Goal: Task Accomplishment & Management: Manage account settings

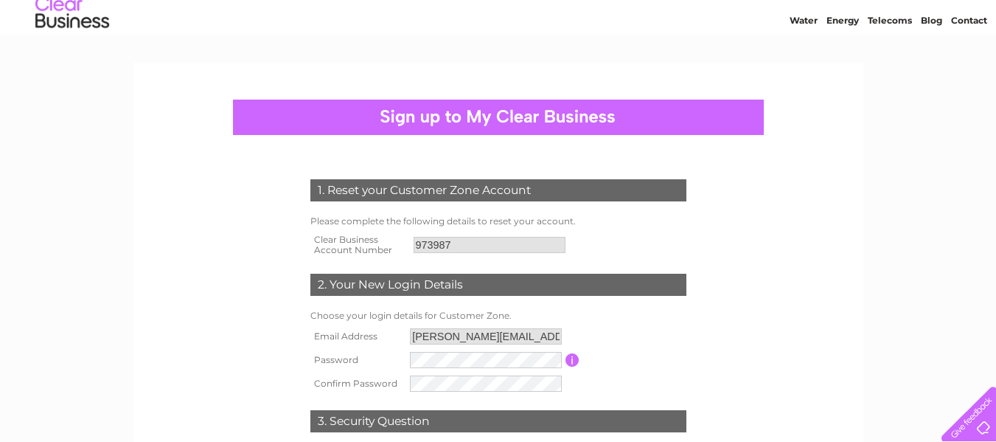
scroll to position [74, 0]
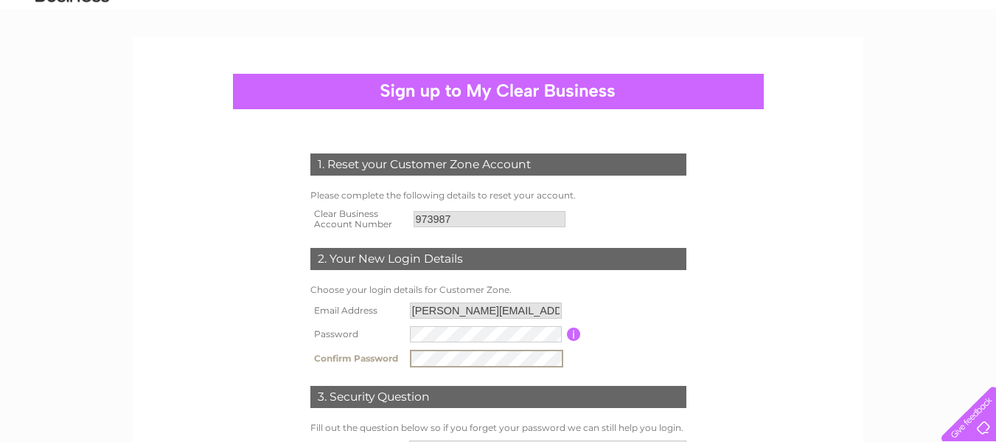
click at [639, 340] on td "Password must be at least 6 characters long" at bounding box center [635, 334] width 109 height 24
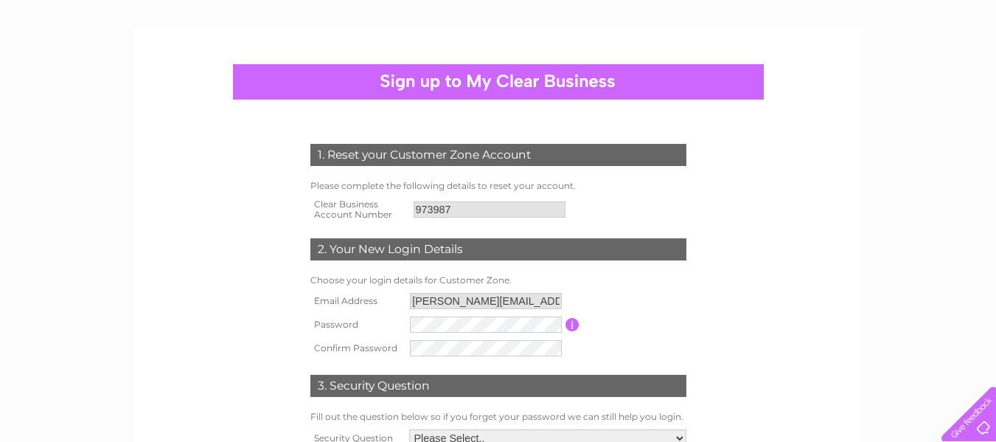
scroll to position [147, 0]
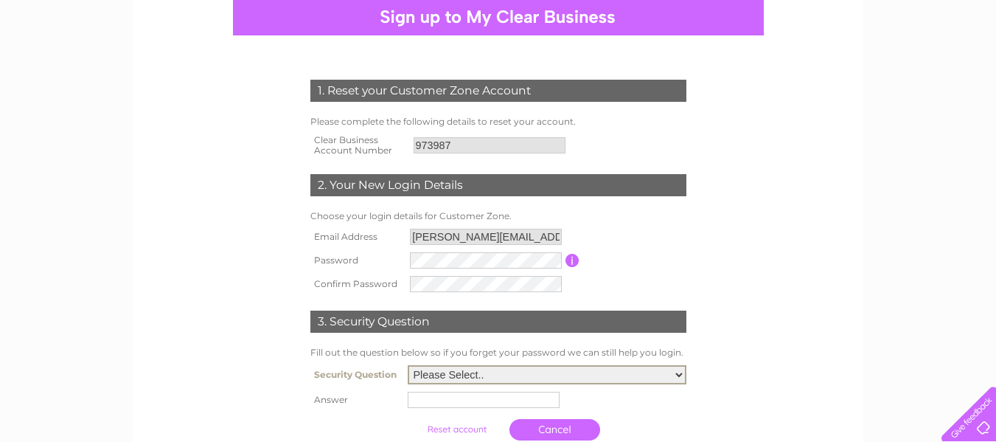
click at [683, 370] on select "Please Select.. In what town or city was your first job? In what town or city d…" at bounding box center [547, 374] width 279 height 19
click at [681, 376] on select "Please Select.. In what town or city was your first job? In what town or city d…" at bounding box center [547, 374] width 279 height 19
select select "2"
click at [408, 366] on select "Please Select.. In what town or city was your first job? In what town or city d…" at bounding box center [547, 374] width 279 height 19
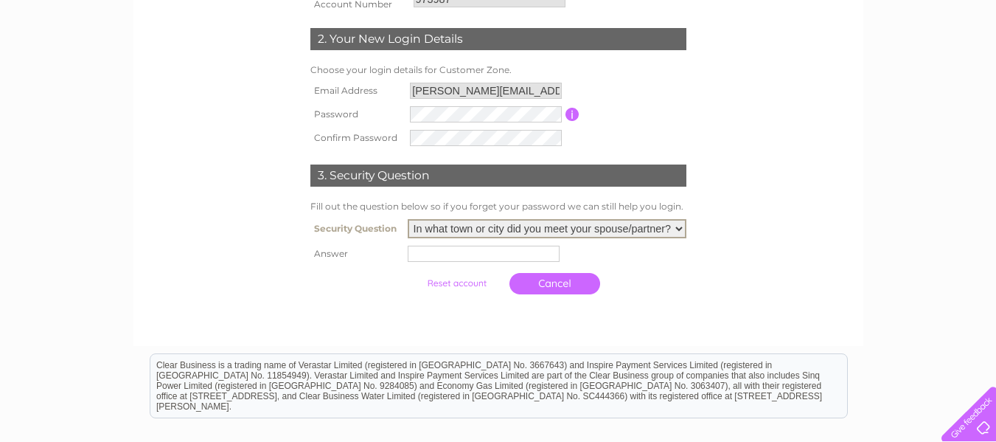
scroll to position [295, 0]
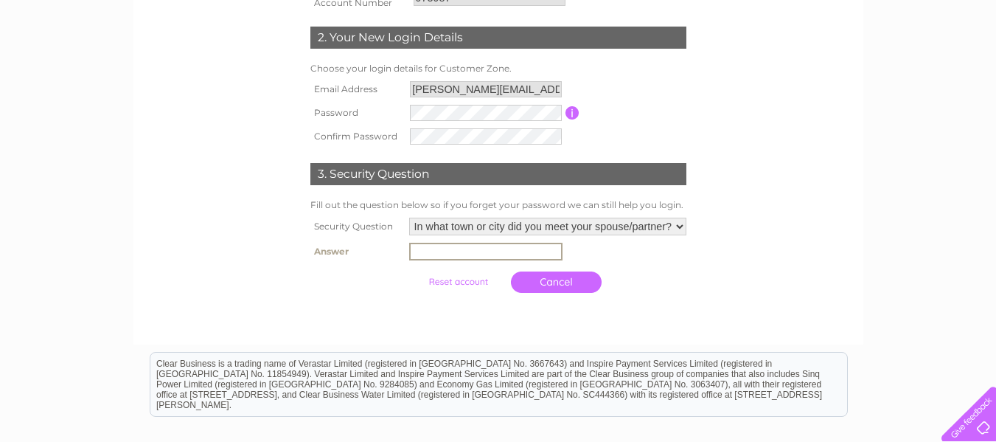
click at [451, 253] on input "text" at bounding box center [485, 252] width 153 height 18
type input "London"
click at [477, 281] on input "submit" at bounding box center [458, 281] width 91 height 21
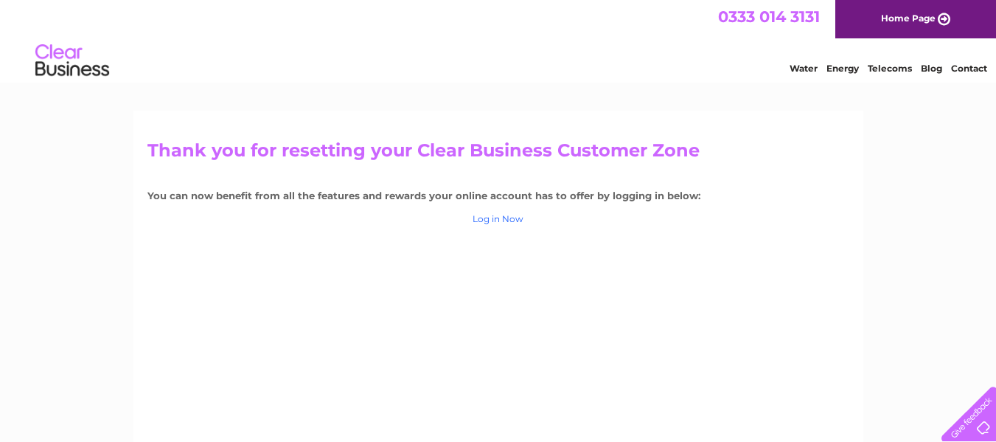
click at [506, 216] on link "Log in Now" at bounding box center [498, 218] width 51 height 11
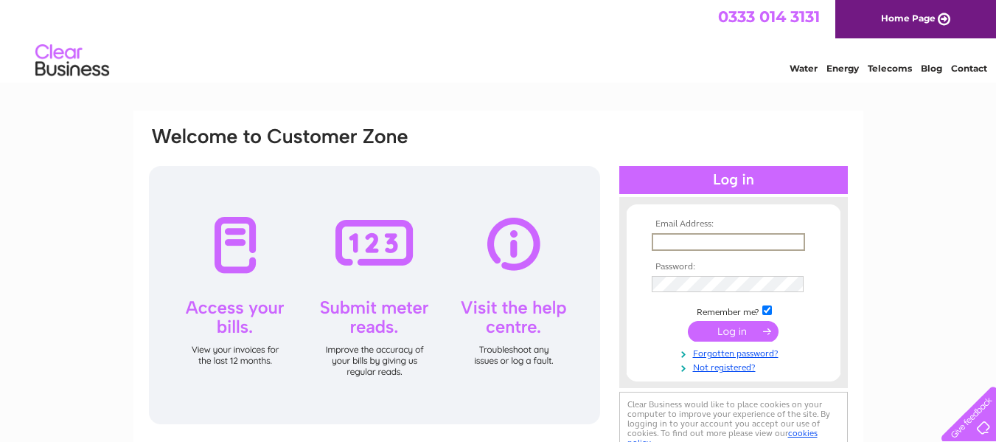
click at [712, 240] on input "text" at bounding box center [728, 242] width 153 height 18
type input "jonathan@munrohart.co.uk"
click at [737, 322] on input "submit" at bounding box center [733, 331] width 91 height 21
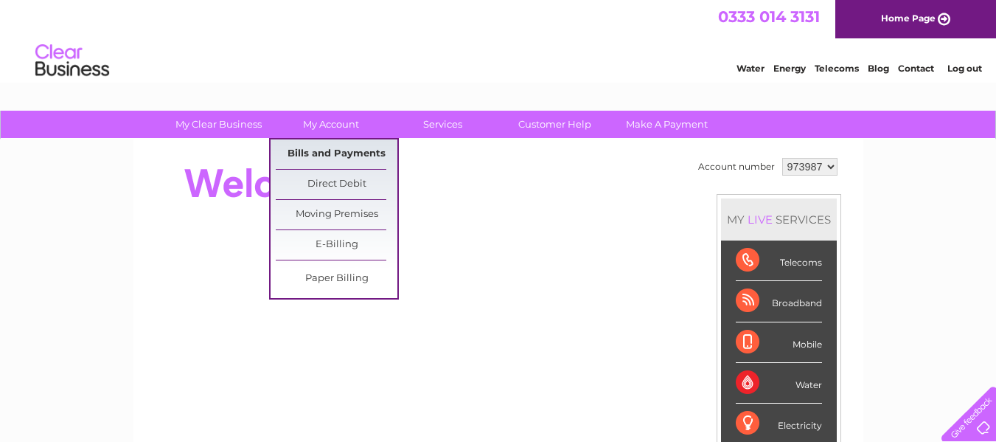
click at [319, 147] on link "Bills and Payments" at bounding box center [337, 153] width 122 height 29
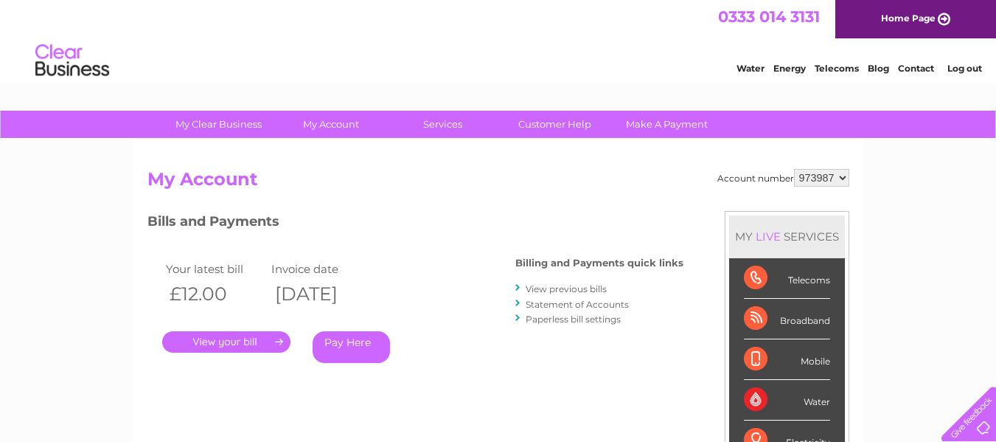
click at [974, 66] on link "Log out" at bounding box center [965, 68] width 35 height 11
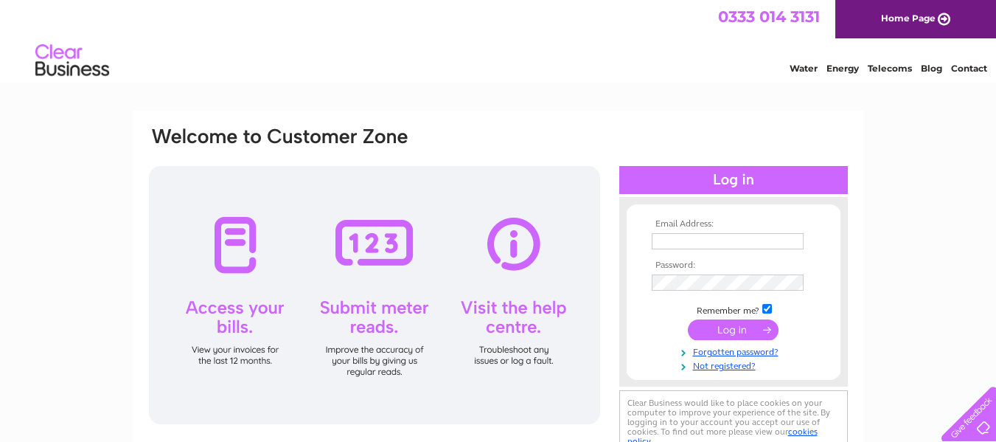
click at [696, 238] on input "text" at bounding box center [728, 241] width 152 height 16
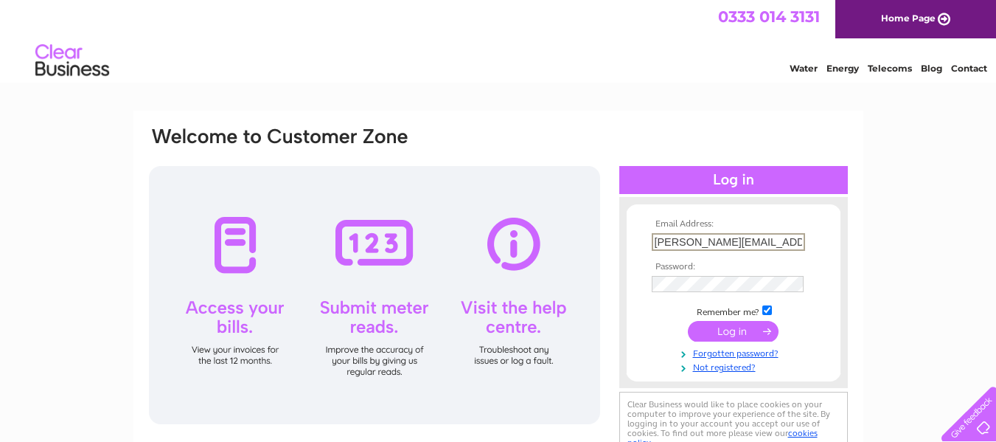
type input "jonathan@hart.demon.co.uk"
click at [688, 321] on input "submit" at bounding box center [733, 331] width 91 height 21
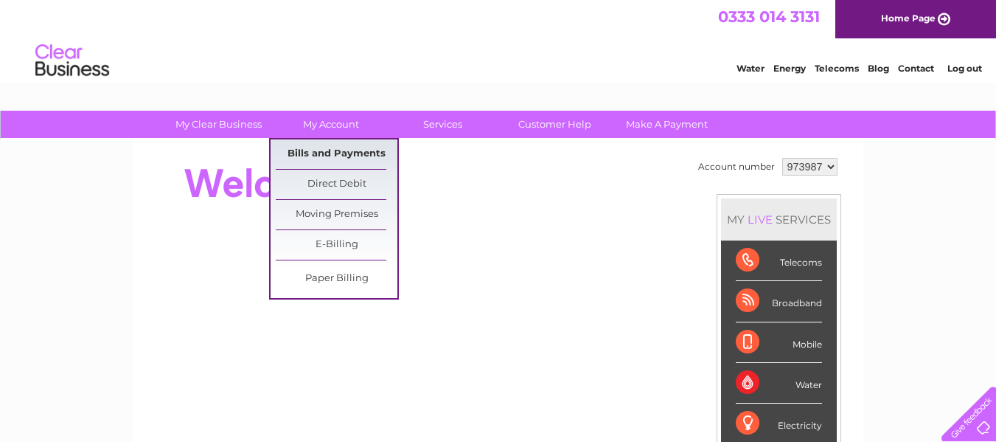
click at [326, 152] on link "Bills and Payments" at bounding box center [337, 153] width 122 height 29
click at [338, 153] on link "Bills and Payments" at bounding box center [337, 153] width 122 height 29
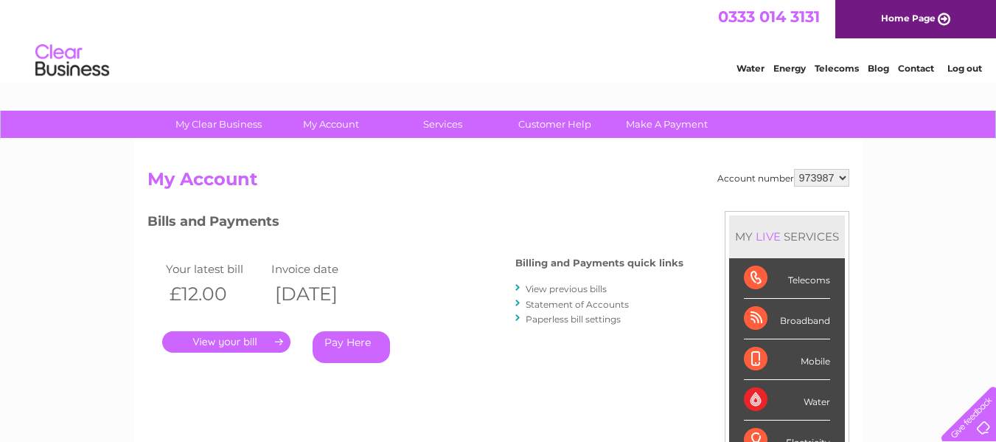
click at [551, 287] on link "View previous bills" at bounding box center [566, 288] width 81 height 11
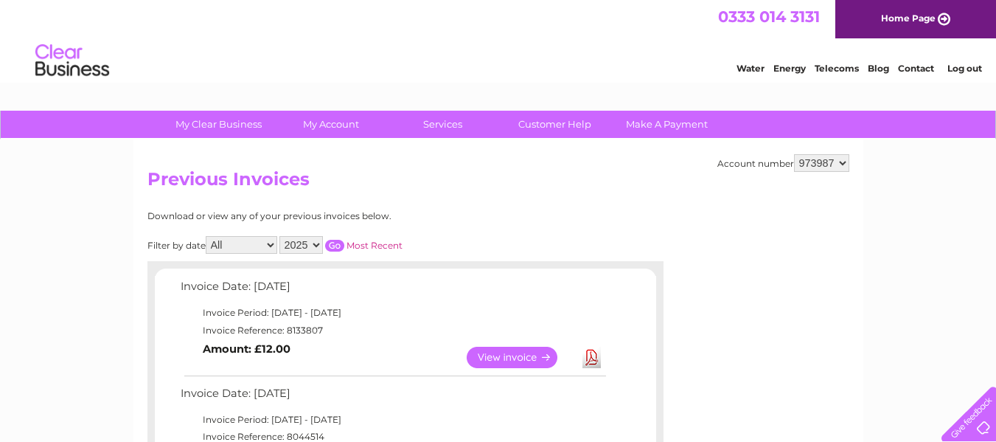
click at [970, 70] on link "Log out" at bounding box center [965, 68] width 35 height 11
